Goal: Information Seeking & Learning: Learn about a topic

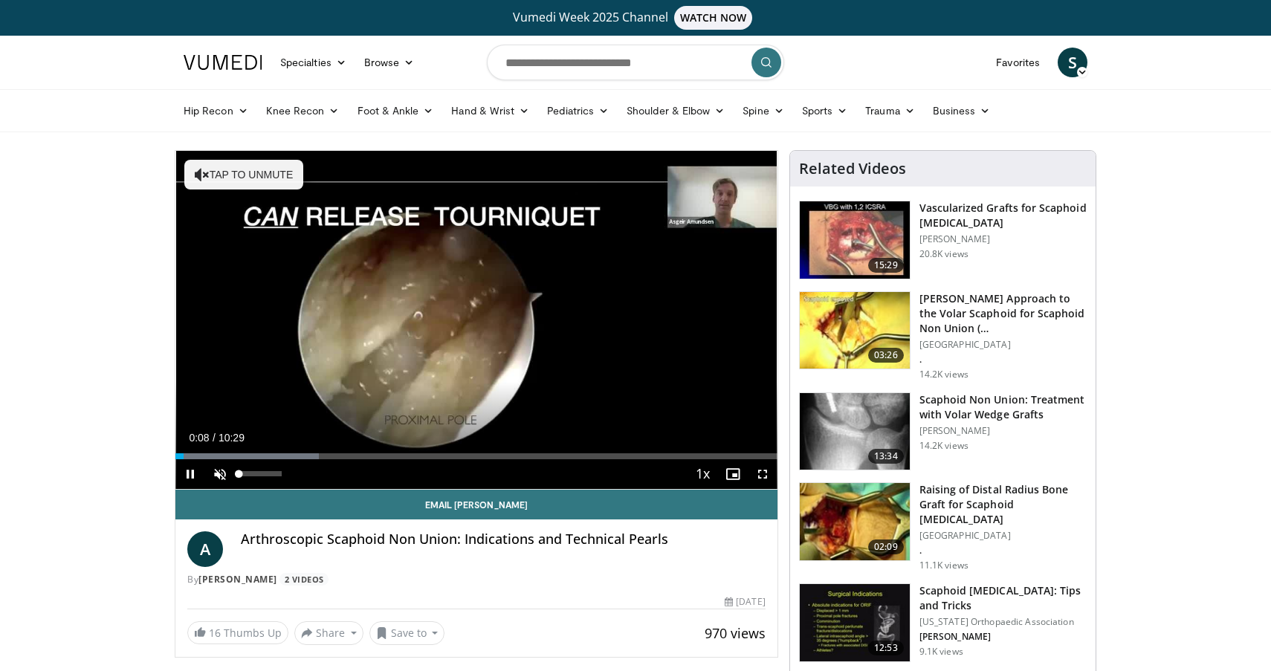
click at [216, 475] on span "Video Player" at bounding box center [220, 474] width 30 height 30
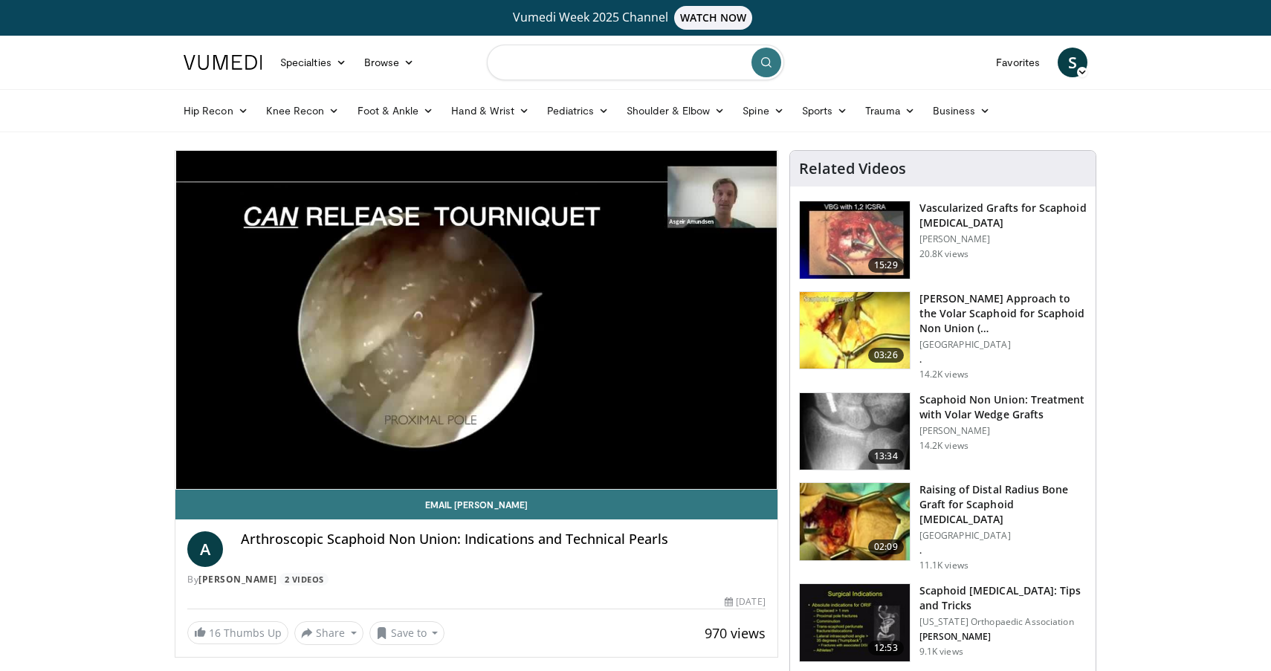
click at [643, 59] on input "Search topics, interventions" at bounding box center [635, 63] width 297 height 36
type input "**********"
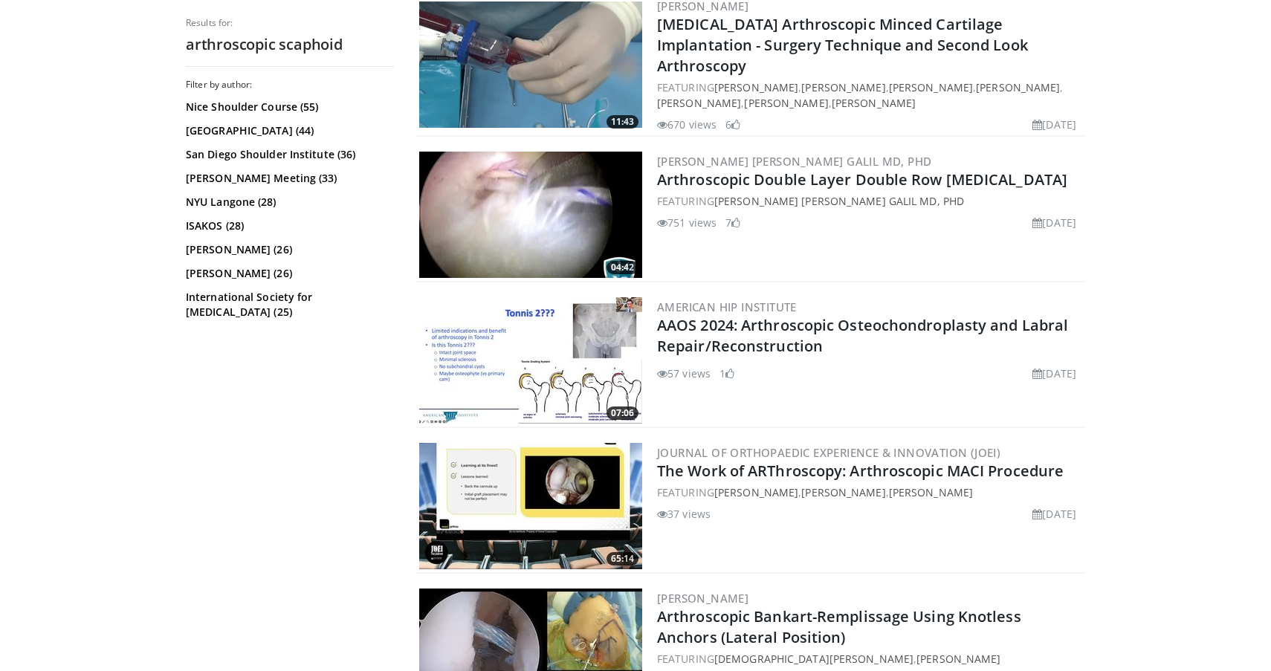
scroll to position [1594, 0]
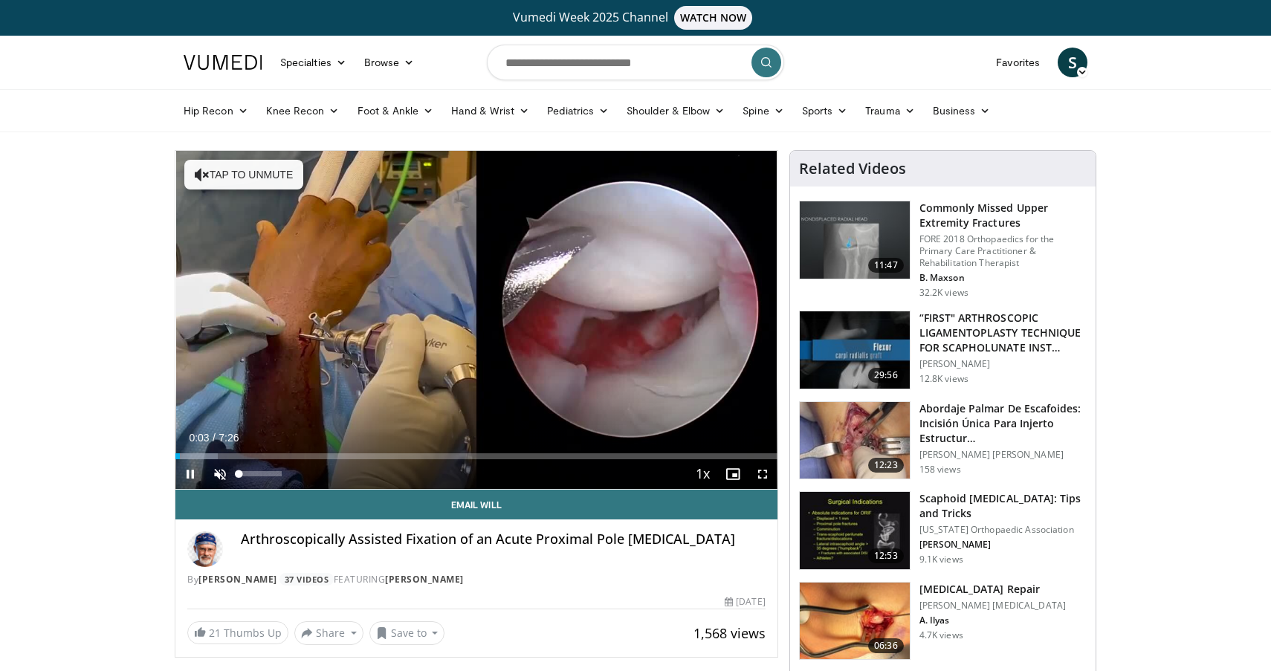
click at [228, 479] on span "Video Player" at bounding box center [220, 474] width 30 height 30
click at [764, 474] on span "Video Player" at bounding box center [762, 474] width 30 height 30
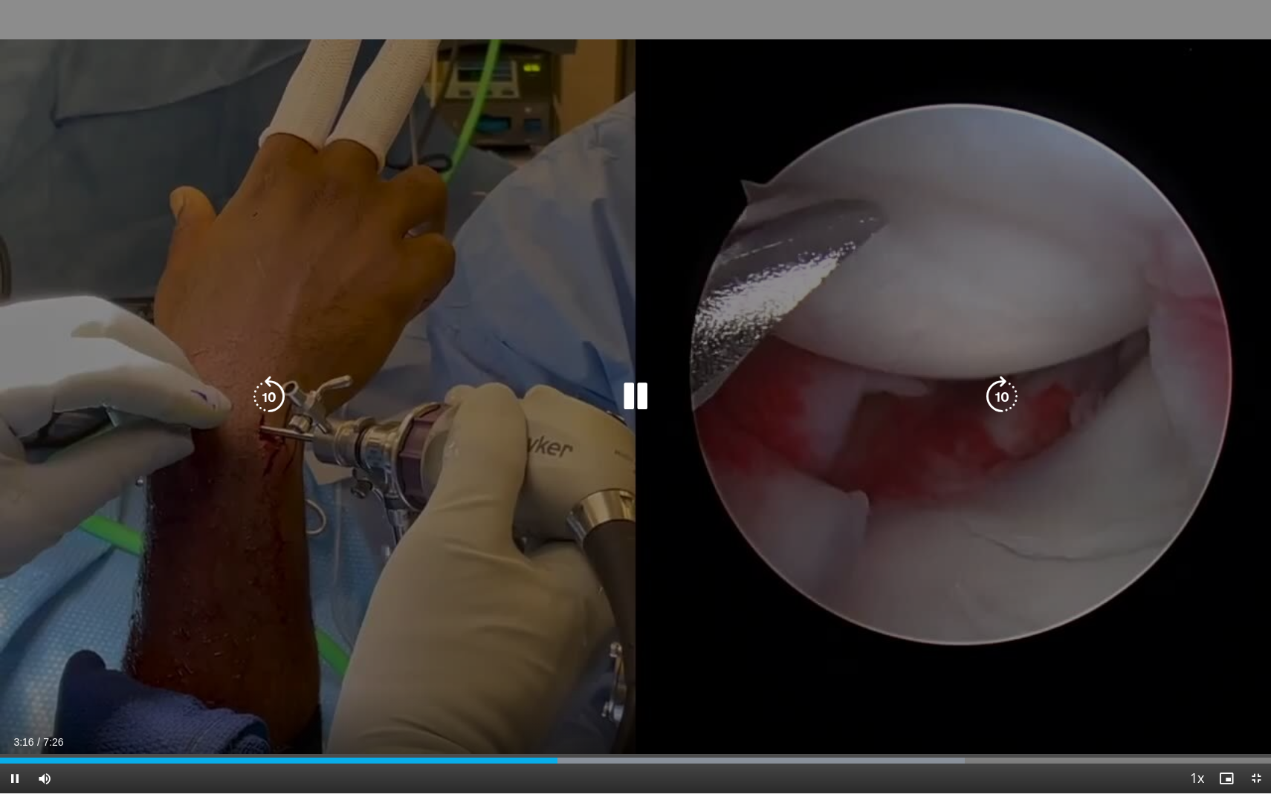
click at [634, 398] on icon "Video Player" at bounding box center [635, 397] width 42 height 42
click at [634, 396] on icon "Video Player" at bounding box center [635, 397] width 42 height 42
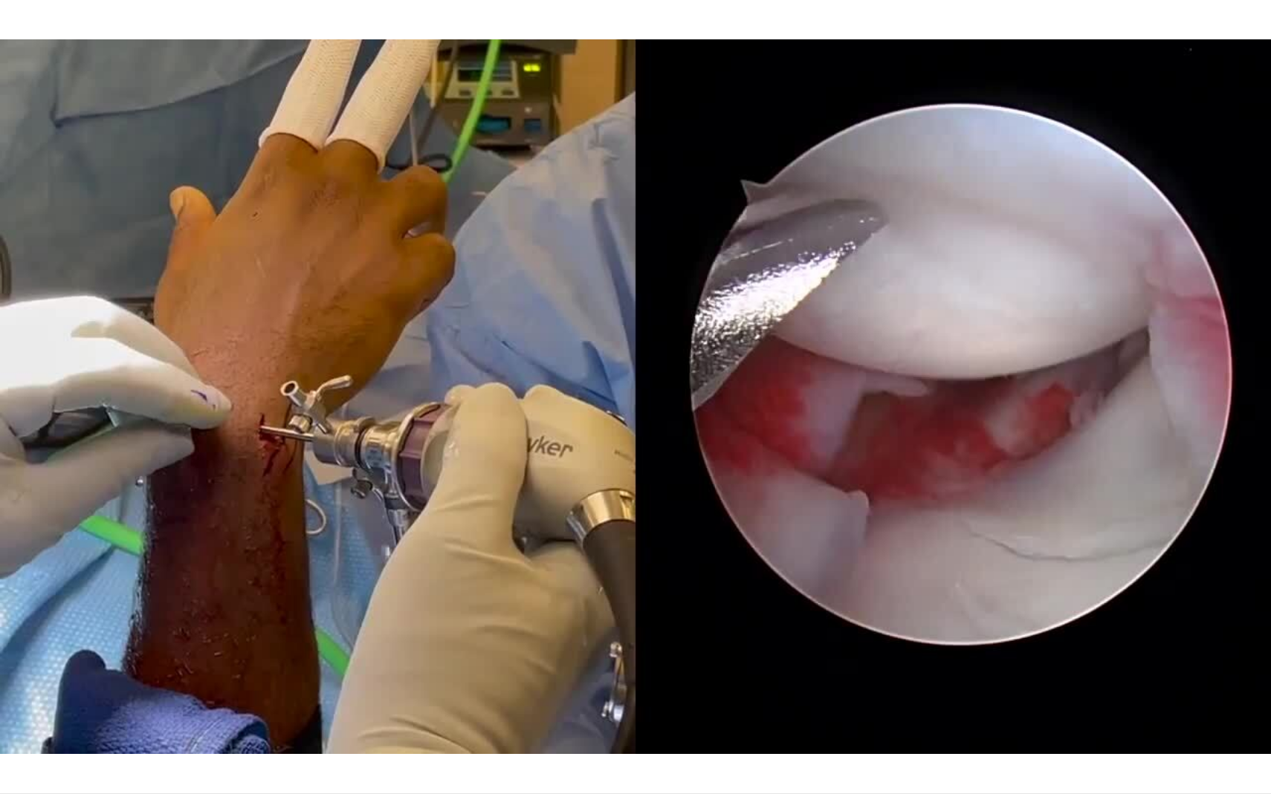
click at [633, 404] on div "10 seconds Tap to unmute" at bounding box center [635, 397] width 1271 height 794
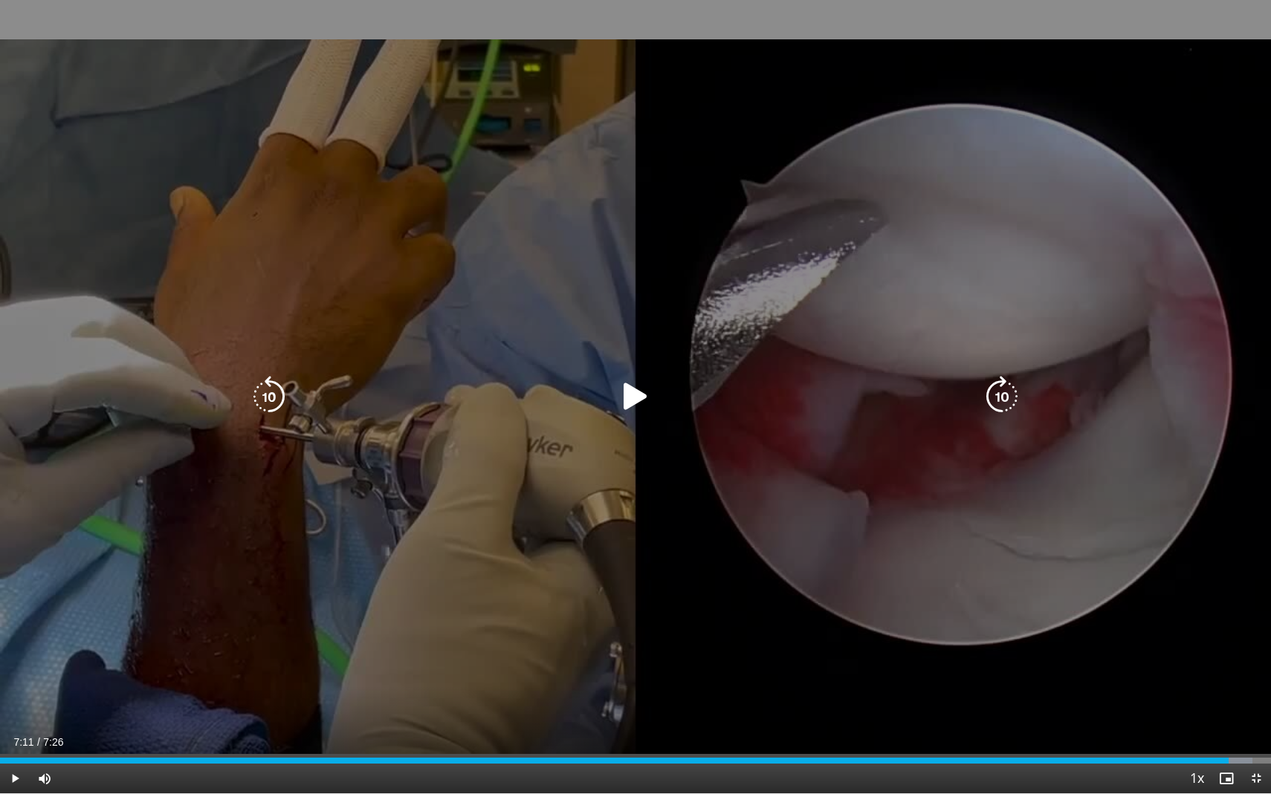
click at [623, 406] on icon "Video Player" at bounding box center [635, 397] width 42 height 42
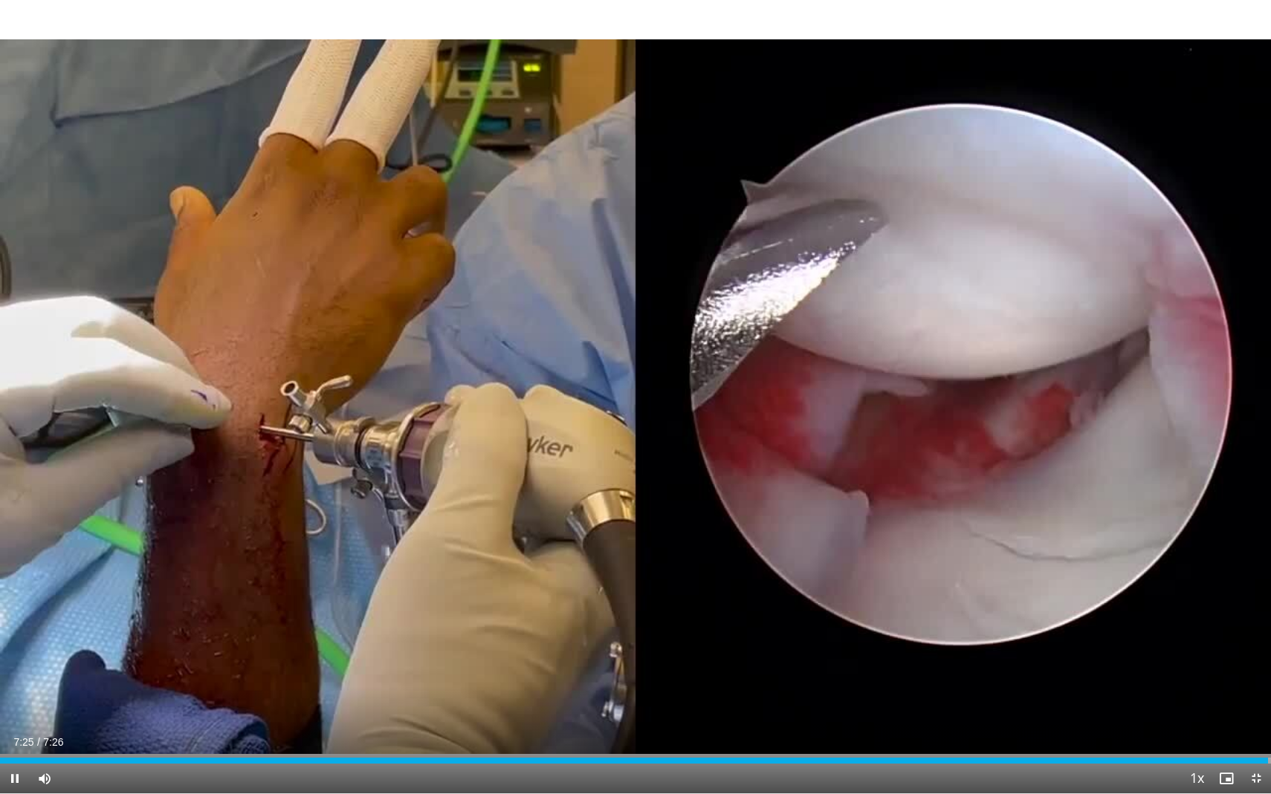
click at [1259, 670] on span "Video Player" at bounding box center [1256, 779] width 30 height 30
